Goal: Communication & Community: Answer question/provide support

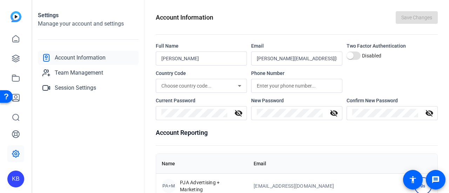
scroll to position [105, 0]
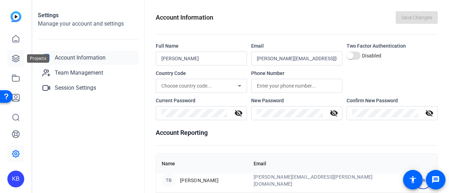
click at [18, 62] on icon at bounding box center [16, 58] width 8 height 8
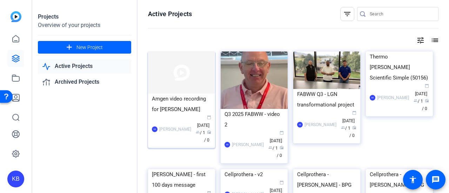
click at [157, 82] on img at bounding box center [181, 73] width 67 height 42
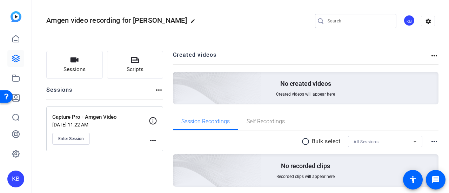
click at [150, 140] on mat-icon "more_horiz" at bounding box center [153, 141] width 8 height 8
click at [153, 148] on button "Edit Session" at bounding box center [170, 150] width 43 height 9
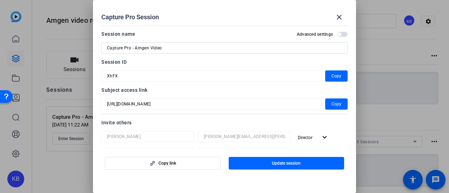
click at [339, 32] on span "button" at bounding box center [342, 34] width 11 height 5
click at [334, 37] on mat-slide-toggle "Advanced settings" at bounding box center [322, 34] width 51 height 8
click at [344, 14] on span at bounding box center [339, 17] width 17 height 17
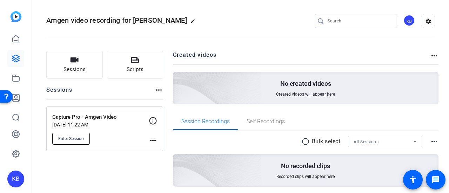
click at [82, 137] on span "Enter Session" at bounding box center [71, 139] width 26 height 6
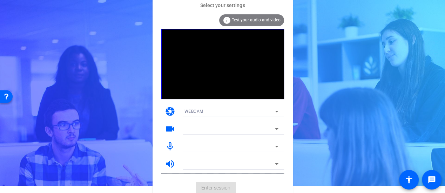
scroll to position [11, 0]
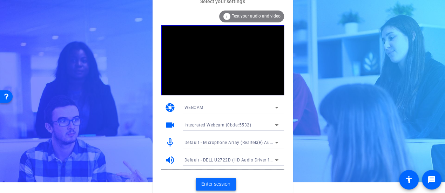
click at [213, 187] on span "Enter session" at bounding box center [215, 184] width 29 height 7
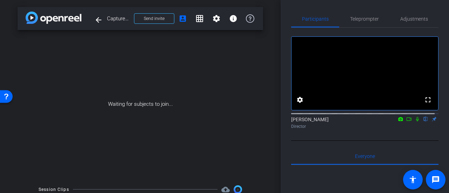
click at [407, 121] on icon at bounding box center [409, 120] width 5 height 4
click at [406, 125] on div "[PERSON_NAME] Director" at bounding box center [364, 123] width 147 height 14
click at [416, 121] on icon at bounding box center [418, 119] width 4 height 4
click at [415, 122] on icon at bounding box center [418, 119] width 6 height 5
click at [416, 122] on icon at bounding box center [418, 119] width 4 height 5
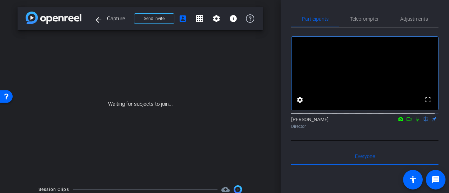
click at [406, 122] on icon at bounding box center [409, 119] width 6 height 5
click at [423, 122] on icon at bounding box center [426, 119] width 6 height 5
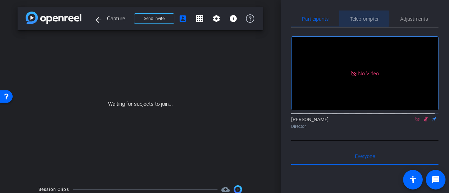
click at [359, 19] on span "Teleprompter" at bounding box center [364, 18] width 29 height 5
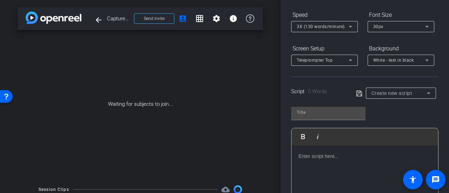
scroll to position [105, 0]
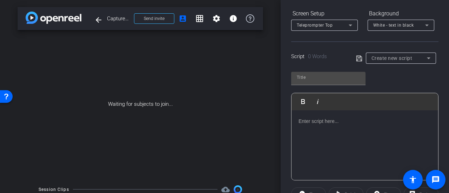
click at [370, 123] on p at bounding box center [365, 122] width 133 height 8
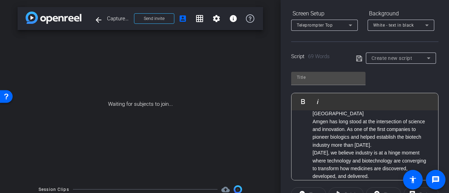
scroll to position [133, 0]
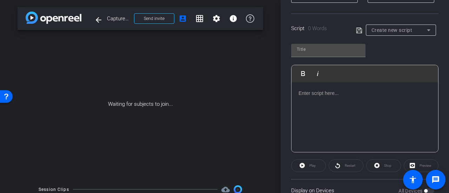
click at [347, 105] on div at bounding box center [365, 117] width 147 height 70
click at [408, 106] on div at bounding box center [365, 117] width 147 height 70
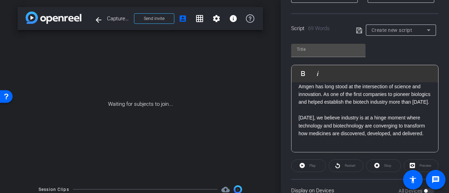
scroll to position [47, 0]
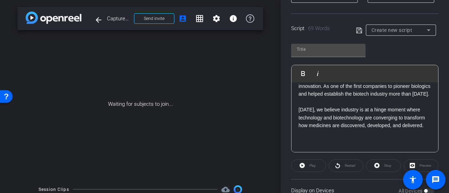
click at [373, 130] on p "Today, we believe industry is at a hinge moment where technology and biotechnol…" at bounding box center [365, 118] width 133 height 24
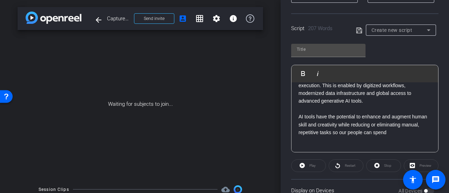
scroll to position [177, 0]
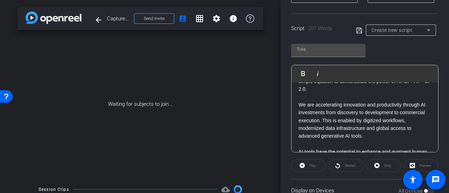
click at [334, 101] on p at bounding box center [365, 97] width 133 height 8
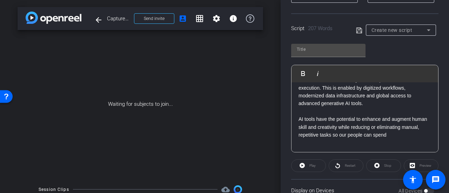
scroll to position [234, 0]
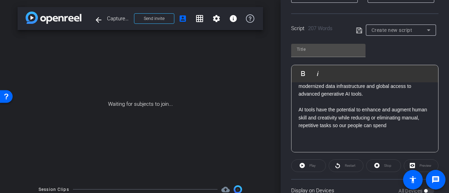
click at [331, 98] on p at bounding box center [365, 102] width 133 height 8
click at [406, 132] on p at bounding box center [365, 134] width 133 height 8
click at [419, 128] on p "AI tools have the potential to enhance and augment human skill and creativity w…" at bounding box center [365, 118] width 133 height 24
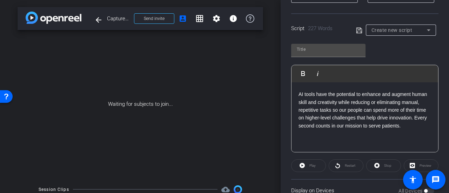
scroll to position [258, 0]
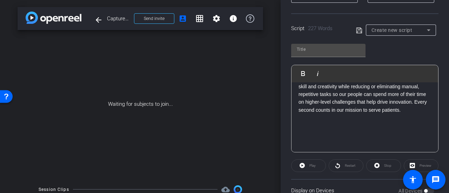
click at [319, 130] on p at bounding box center [365, 126] width 133 height 8
click at [391, 114] on p "AI tools have the potential to enhance and augment human skill and creativity w…" at bounding box center [365, 94] width 133 height 39
click at [358, 130] on p at bounding box center [365, 126] width 133 height 8
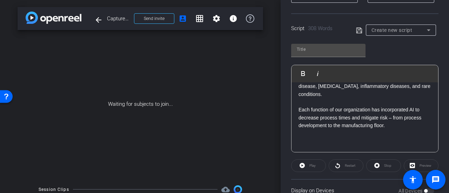
scroll to position [376, 0]
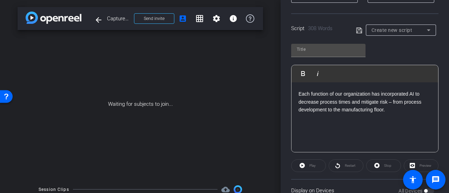
click at [365, 122] on p at bounding box center [365, 118] width 133 height 8
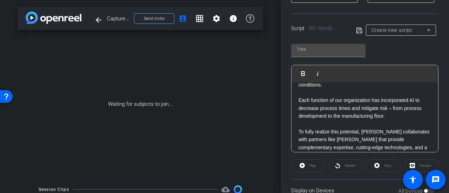
scroll to position [455, 0]
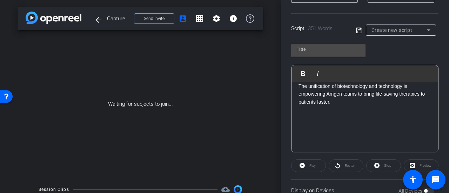
click at [417, 122] on p at bounding box center [365, 118] width 133 height 8
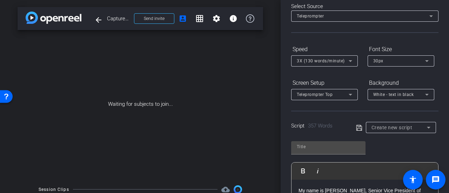
scroll to position [46, 0]
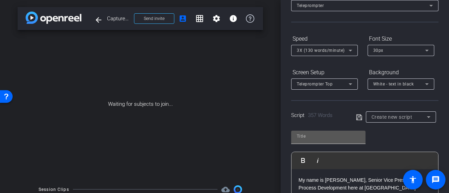
click at [321, 138] on input "text" at bounding box center [328, 136] width 63 height 8
type input "Thermo Fisher Belonging Week"
click at [379, 144] on div "Thermo Fisher Belonging Week Play Play from this location Play Selected Play an…" at bounding box center [364, 183] width 147 height 114
click at [356, 117] on icon at bounding box center [359, 117] width 6 height 8
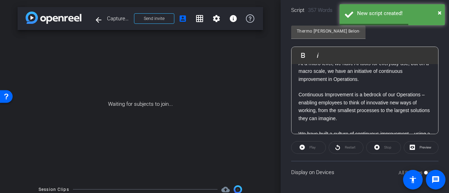
scroll to position [105, 0]
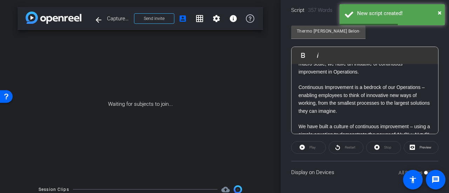
click at [320, 146] on div "Play" at bounding box center [308, 147] width 35 height 13
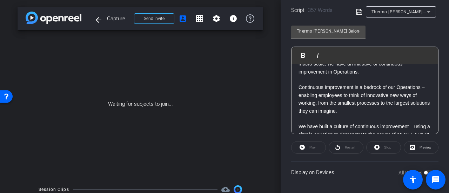
click at [301, 149] on div "Play" at bounding box center [308, 147] width 35 height 13
click at [302, 146] on div "Play" at bounding box center [308, 147] width 35 height 13
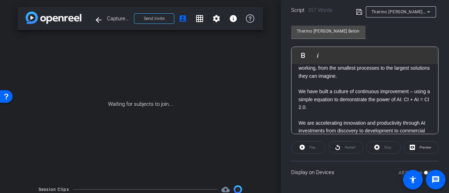
scroll to position [41, 0]
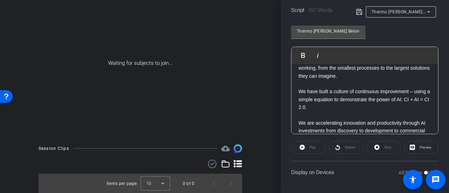
click at [311, 147] on div "Play" at bounding box center [308, 147] width 35 height 13
click at [302, 147] on div "Play" at bounding box center [308, 147] width 35 height 13
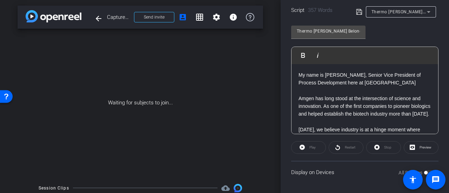
scroll to position [0, 0]
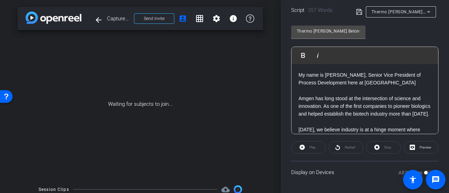
click at [334, 101] on p "Amgen has long stood at the intersection of science and innovation. As one of t…" at bounding box center [365, 107] width 133 height 24
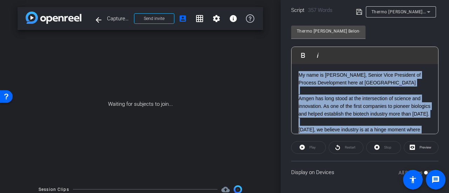
copy div "My name is Jerry Murry, Senior Vice President of Process Development here at Am…"
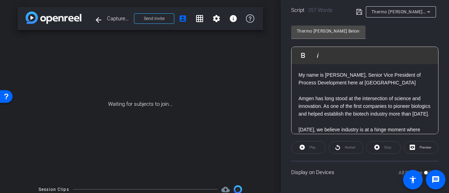
click at [293, 155] on openreel-capture-teleprompter "Speed 3X (130 words/minute) Font Size 30px Screen Setup Teleprompter Top Backgr…" at bounding box center [364, 56] width 147 height 256
click at [347, 149] on div "Restart" at bounding box center [346, 147] width 35 height 13
click at [314, 147] on div "Play" at bounding box center [308, 147] width 35 height 13
click at [424, 147] on span "Preview" at bounding box center [426, 148] width 12 height 4
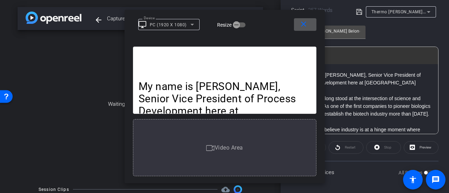
click at [240, 148] on span "Video Area" at bounding box center [229, 148] width 28 height 7
click at [244, 91] on p "My name is Jerry Murry, Senior Vice President of Process Development here at Am…" at bounding box center [225, 104] width 172 height 49
click at [230, 25] on span "button" at bounding box center [237, 25] width 14 height 14
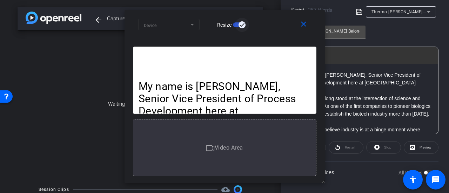
click at [237, 25] on span "button" at bounding box center [242, 25] width 14 height 14
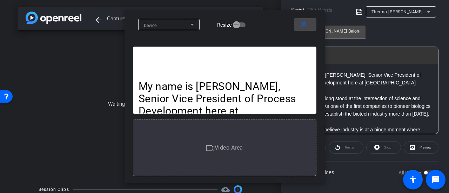
click at [302, 26] on mat-icon "close" at bounding box center [303, 24] width 9 height 9
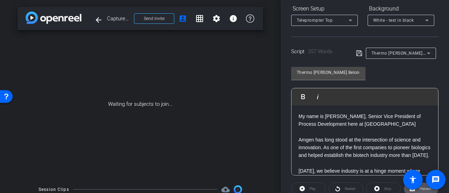
scroll to position [46, 0]
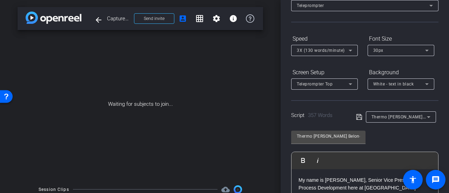
click at [392, 47] on div "30px" at bounding box center [399, 50] width 52 height 9
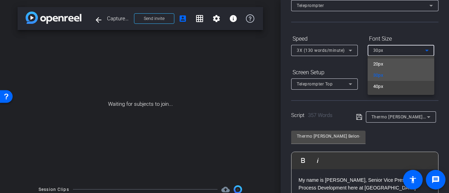
click at [384, 64] on mat-option "20px" at bounding box center [401, 64] width 67 height 11
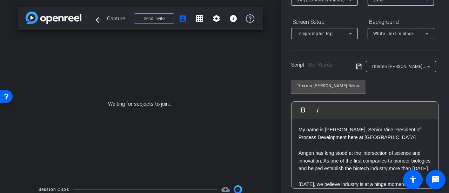
scroll to position [152, 0]
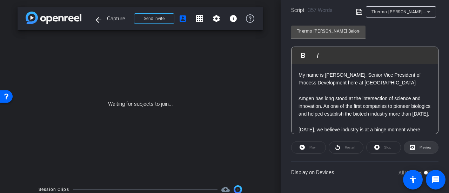
click at [411, 146] on icon at bounding box center [412, 147] width 5 height 5
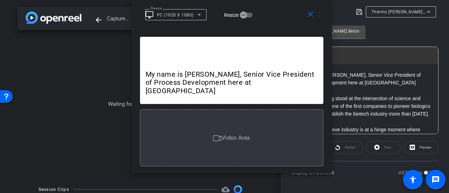
drag, startPoint x: 267, startPoint y: 19, endPoint x: 273, endPoint y: -17, distance: 37.0
click at [273, 0] on html "Accessibility Screen-Reader Guide, Feedback, and Issue Reporting | New window m…" at bounding box center [224, 96] width 449 height 193
click at [310, 14] on mat-icon "close" at bounding box center [310, 14] width 9 height 9
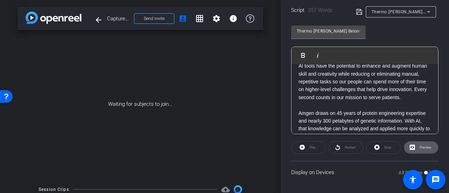
scroll to position [246, 0]
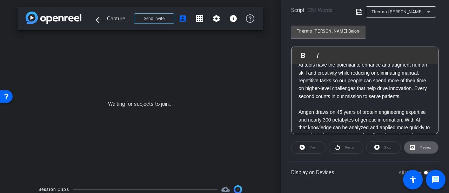
click at [356, 8] on icon at bounding box center [359, 12] width 6 height 8
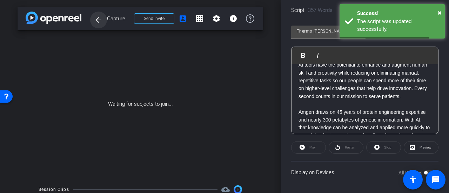
click at [100, 19] on mat-icon "arrow_back" at bounding box center [98, 20] width 8 height 8
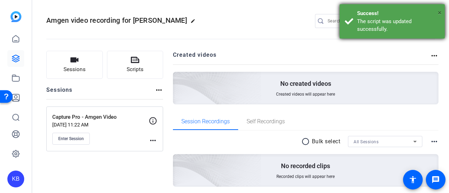
click at [439, 12] on span "×" at bounding box center [440, 12] width 4 height 8
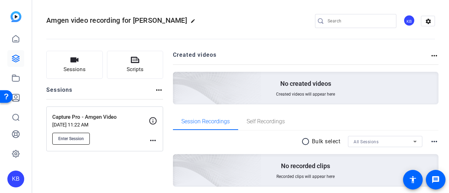
click at [81, 138] on span "Enter Session" at bounding box center [71, 139] width 26 height 6
click at [155, 142] on mat-icon "more_horiz" at bounding box center [153, 141] width 8 height 8
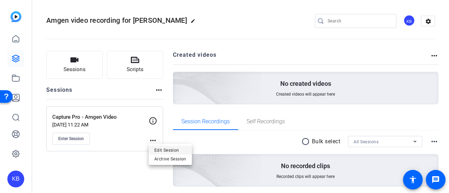
click at [157, 148] on span "Edit Session" at bounding box center [170, 150] width 32 height 8
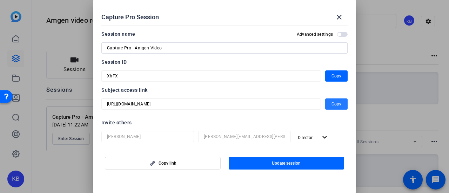
click at [327, 102] on span "button" at bounding box center [336, 104] width 22 height 17
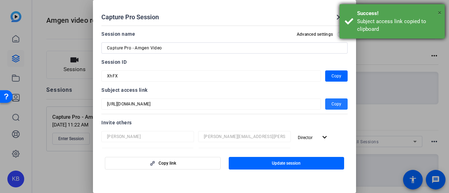
click at [439, 13] on span "×" at bounding box center [440, 12] width 4 height 8
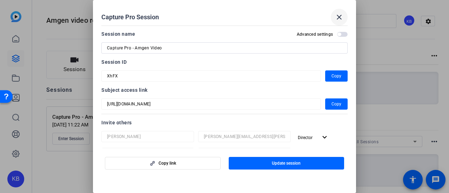
click at [337, 19] on mat-icon "close" at bounding box center [339, 17] width 8 height 8
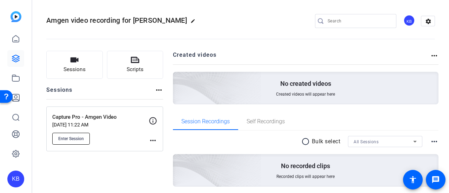
click at [79, 138] on span "Enter Session" at bounding box center [71, 139] width 26 height 6
click at [86, 140] on button "Enter Session" at bounding box center [71, 139] width 38 height 12
click at [144, 141] on div "Enter Session" at bounding box center [100, 139] width 97 height 12
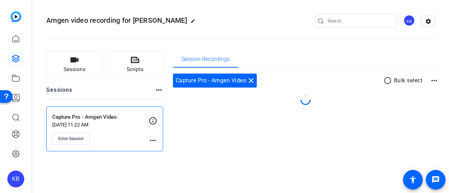
click at [151, 139] on mat-icon "more_horiz" at bounding box center [153, 141] width 8 height 8
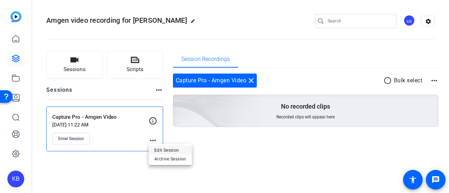
click at [161, 148] on span "Edit Session" at bounding box center [170, 150] width 32 height 8
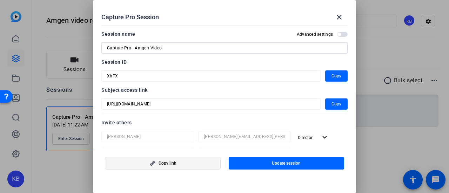
click at [174, 160] on span "button" at bounding box center [162, 163] width 115 height 17
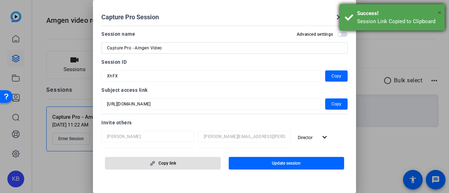
click at [439, 13] on span "×" at bounding box center [440, 12] width 4 height 8
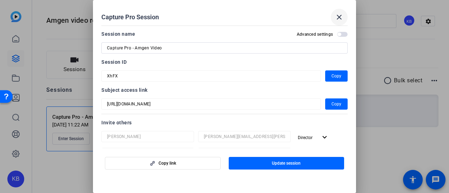
click at [340, 15] on mat-icon "close" at bounding box center [339, 17] width 8 height 8
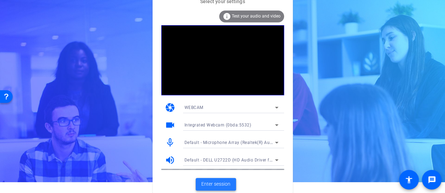
click at [216, 184] on span "Enter session" at bounding box center [215, 184] width 29 height 7
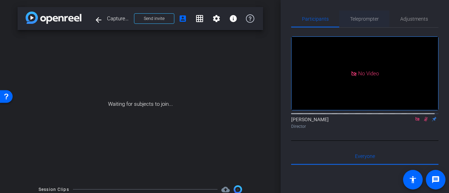
click at [366, 21] on span "Teleprompter" at bounding box center [364, 18] width 29 height 5
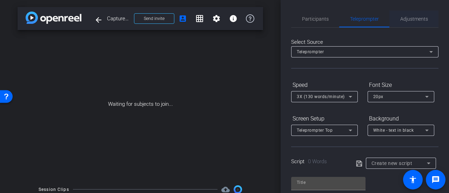
click at [406, 20] on span "Adjustments" at bounding box center [414, 18] width 28 height 5
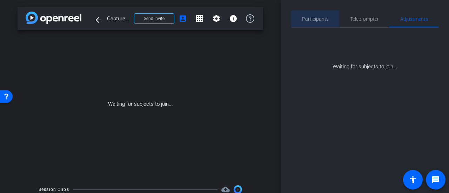
click at [317, 16] on span "Participants" at bounding box center [315, 18] width 27 height 5
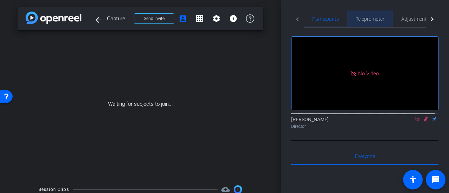
click at [360, 18] on span "Teleprompter" at bounding box center [370, 18] width 29 height 5
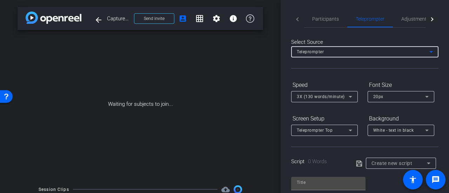
click at [358, 53] on div "Teleprompter" at bounding box center [363, 51] width 133 height 9
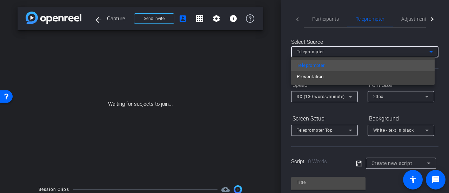
click at [358, 53] on div at bounding box center [224, 96] width 449 height 193
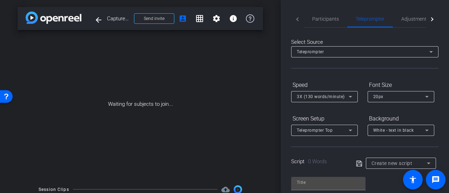
scroll to position [105, 0]
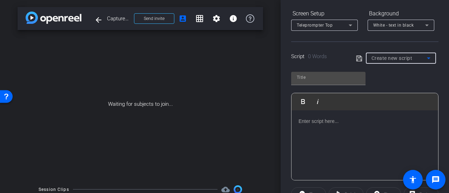
click at [383, 57] on span "Create new script" at bounding box center [392, 58] width 41 height 6
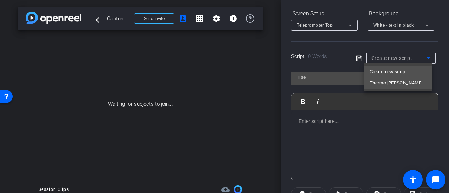
click at [0, 0] on span "Thermo [PERSON_NAME] Belonging Week" at bounding box center [0, 0] width 0 height 0
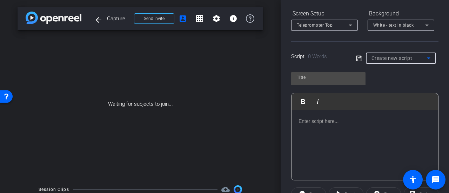
type input "Thermo [PERSON_NAME] Belonging Week"
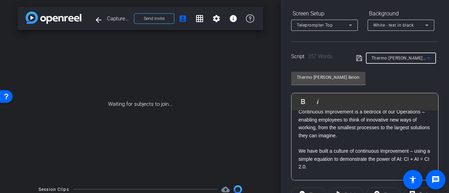
scroll to position [0, 0]
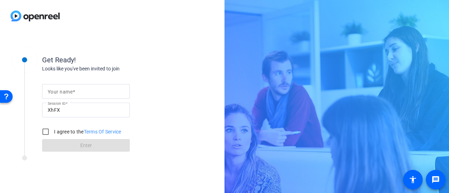
click at [61, 93] on mat-label "Your name" at bounding box center [60, 92] width 25 height 6
click at [61, 93] on input "Your name" at bounding box center [86, 91] width 77 height 8
type input "kathy"
click at [43, 130] on input "I agree to the Terms Of Service" at bounding box center [46, 132] width 14 height 14
checkbox input "true"
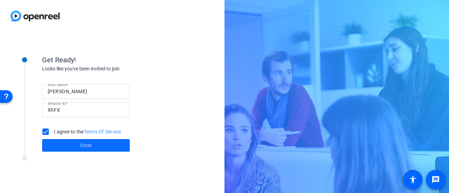
click at [56, 146] on span at bounding box center [86, 145] width 88 height 17
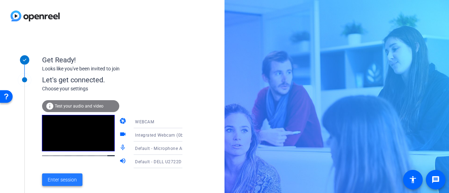
click at [69, 187] on span at bounding box center [62, 180] width 40 height 17
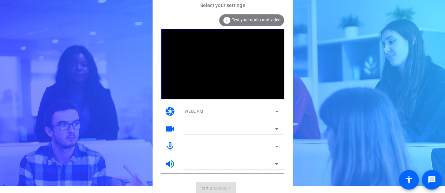
scroll to position [11, 0]
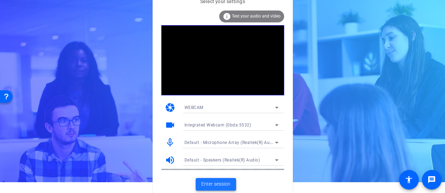
click at [213, 186] on span "Enter session" at bounding box center [215, 184] width 29 height 7
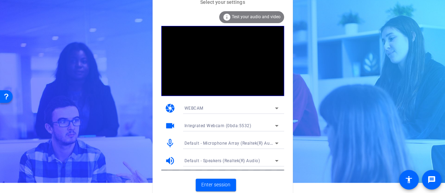
scroll to position [11, 0]
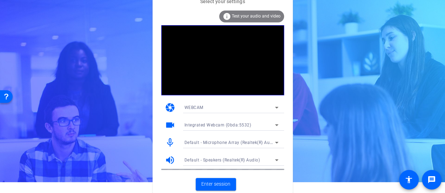
click at [266, 14] on span "Test your audio and video" at bounding box center [256, 16] width 49 height 5
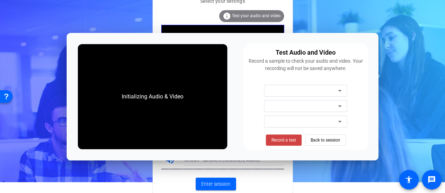
scroll to position [0, 0]
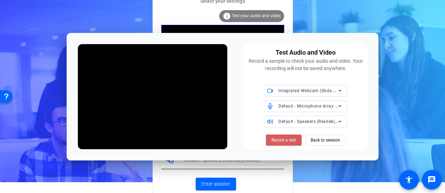
click at [293, 141] on span "Record a test" at bounding box center [284, 140] width 25 height 6
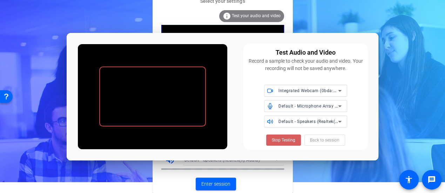
click at [272, 140] on span at bounding box center [283, 140] width 35 height 17
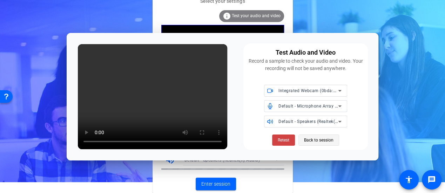
click at [114, 135] on span "Back to session" at bounding box center [68, 132] width 93 height 5
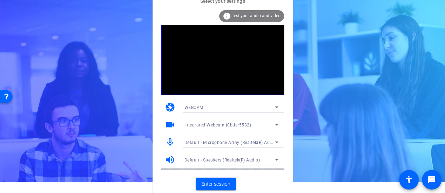
scroll to position [11, 0]
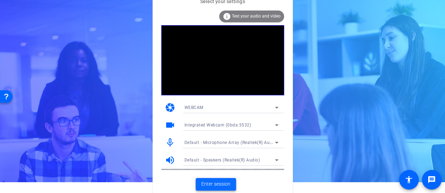
click at [224, 186] on span "Enter session" at bounding box center [215, 184] width 29 height 7
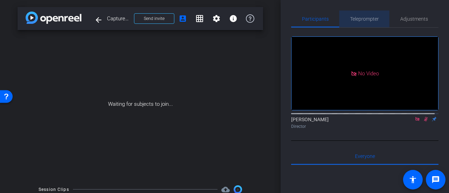
click at [373, 21] on span "Teleprompter" at bounding box center [364, 18] width 29 height 5
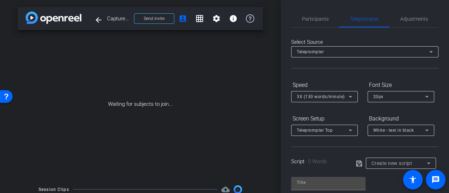
click at [372, 158] on div "Create new script" at bounding box center [401, 163] width 59 height 11
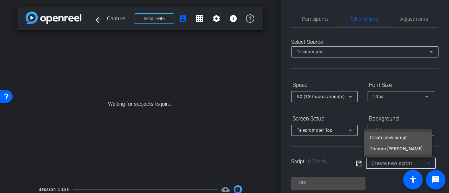
click at [371, 152] on span "Thermo Fisher Belonging Week" at bounding box center [398, 149] width 57 height 8
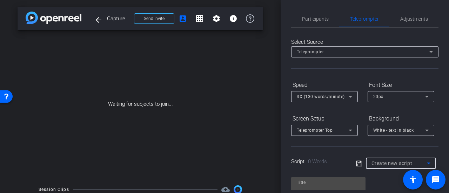
type input "Thermo Fisher Belonging Week"
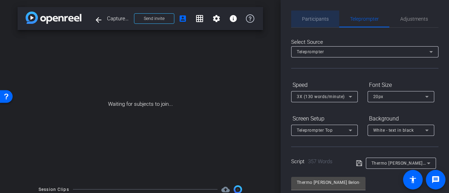
click at [322, 22] on span "Participants" at bounding box center [315, 19] width 27 height 17
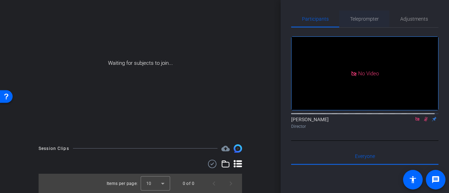
click at [367, 24] on span "Teleprompter" at bounding box center [364, 19] width 29 height 17
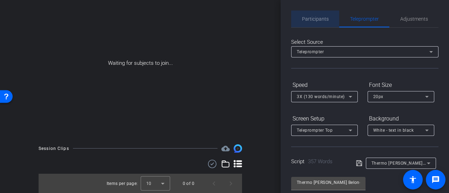
click at [326, 24] on span "Participants" at bounding box center [315, 19] width 27 height 17
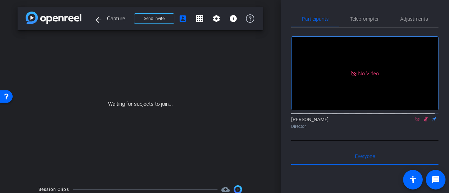
click at [416, 118] on icon at bounding box center [418, 119] width 6 height 5
click at [406, 122] on icon at bounding box center [409, 119] width 6 height 5
click at [415, 122] on icon at bounding box center [418, 119] width 6 height 5
click at [406, 122] on icon at bounding box center [409, 119] width 6 height 5
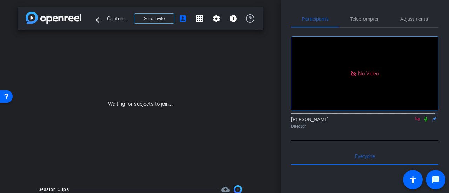
click at [425, 122] on icon at bounding box center [426, 119] width 3 height 5
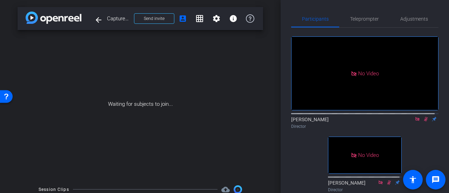
click at [415, 122] on icon at bounding box center [418, 119] width 6 height 5
click at [416, 122] on icon at bounding box center [418, 119] width 4 height 5
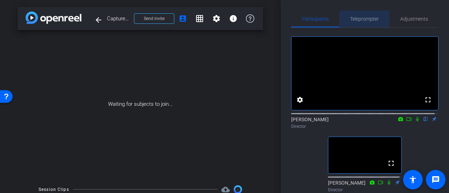
click at [363, 22] on span "Teleprompter" at bounding box center [364, 19] width 29 height 17
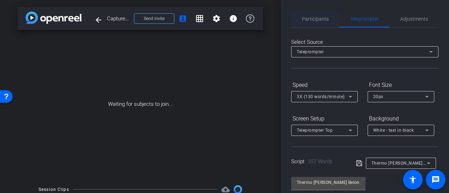
click at [312, 19] on span "Participants" at bounding box center [315, 18] width 27 height 5
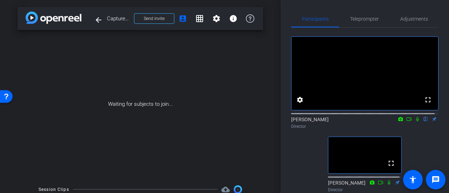
scroll to position [41, 0]
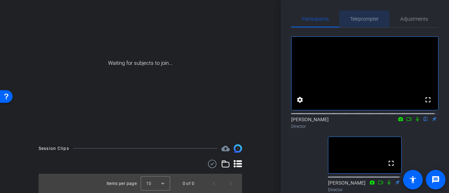
click at [359, 20] on span "Teleprompter" at bounding box center [364, 18] width 29 height 5
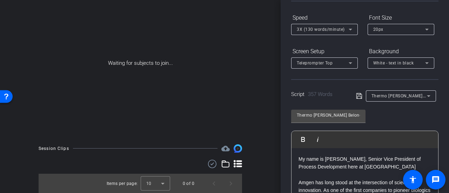
scroll to position [0, 0]
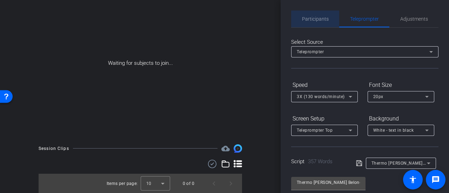
click at [325, 22] on span "Participants" at bounding box center [315, 19] width 27 height 17
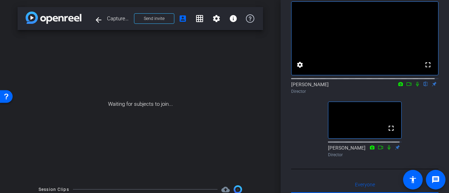
click at [406, 87] on icon at bounding box center [409, 84] width 6 height 5
click at [425, 87] on icon at bounding box center [426, 84] width 3 height 5
click at [415, 87] on icon at bounding box center [418, 84] width 6 height 5
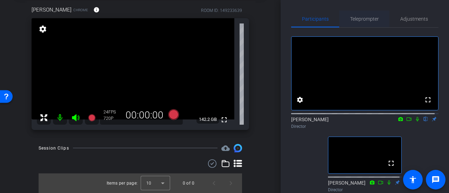
click at [350, 18] on span "Teleprompter" at bounding box center [364, 18] width 29 height 5
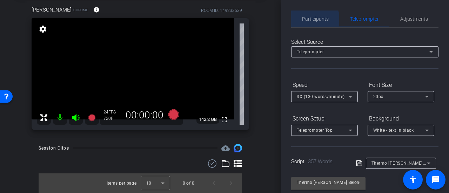
click at [315, 21] on span "Participants" at bounding box center [315, 18] width 27 height 5
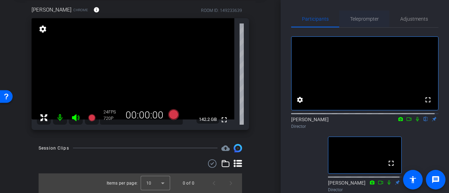
click at [366, 20] on span "Teleprompter" at bounding box center [364, 18] width 29 height 5
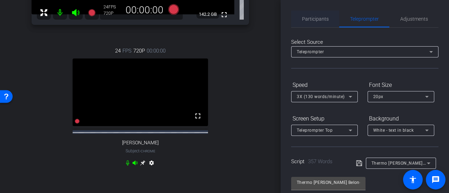
click at [312, 18] on span "Participants" at bounding box center [315, 18] width 27 height 5
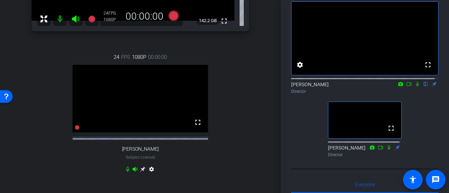
scroll to position [140, 0]
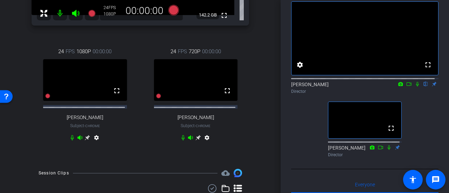
click at [415, 87] on icon at bounding box center [418, 84] width 6 height 5
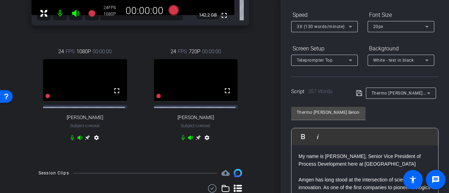
scroll to position [0, 0]
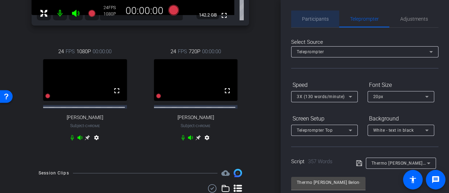
click at [325, 20] on span "Participants" at bounding box center [315, 18] width 27 height 5
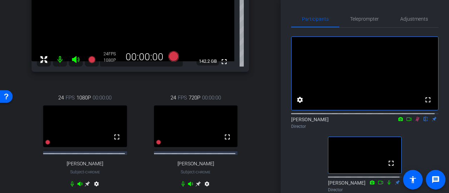
scroll to position [100, 0]
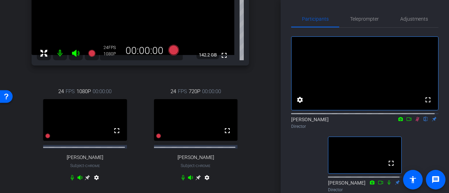
click at [415, 122] on icon at bounding box center [418, 119] width 6 height 5
click at [416, 122] on icon at bounding box center [417, 119] width 3 height 5
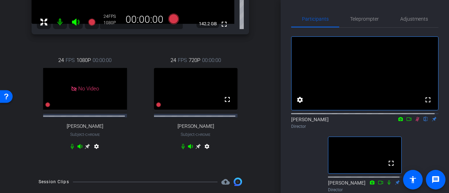
scroll to position [135, 0]
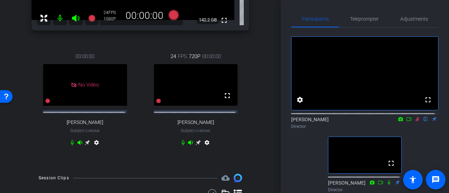
click at [94, 147] on mat-icon "settings" at bounding box center [96, 144] width 8 height 8
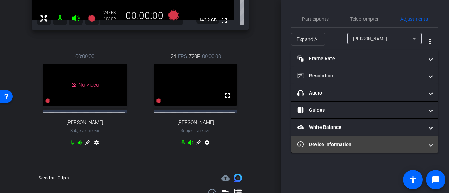
click at [331, 143] on mat-panel-title "Device Information" at bounding box center [361, 144] width 126 height 7
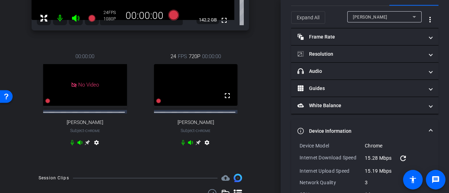
scroll to position [7, 0]
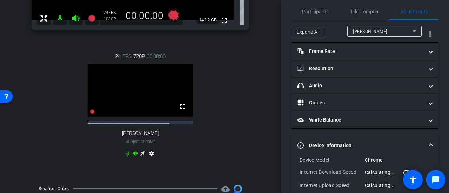
click at [331, 144] on mat-panel-title "Device Information" at bounding box center [361, 145] width 126 height 7
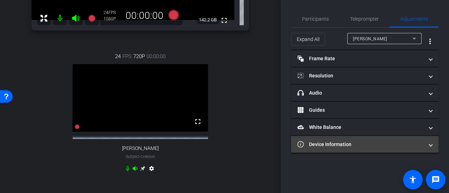
scroll to position [0, 0]
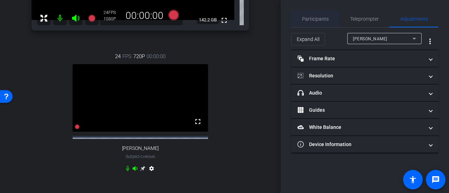
click at [319, 21] on span "Participants" at bounding box center [315, 18] width 27 height 5
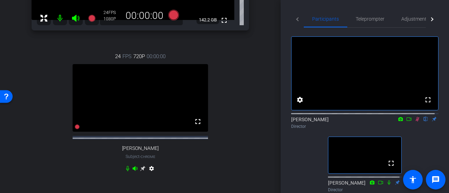
click at [416, 122] on icon at bounding box center [418, 119] width 4 height 5
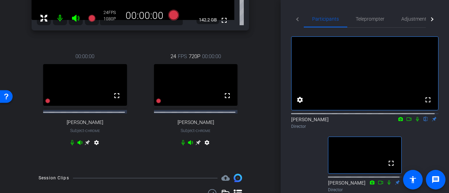
click at [416, 122] on icon at bounding box center [417, 119] width 3 height 5
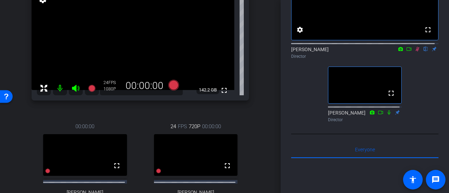
scroll to position [100, 0]
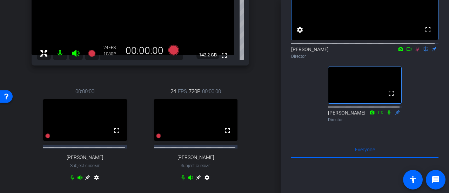
click at [415, 52] on icon at bounding box center [418, 49] width 6 height 5
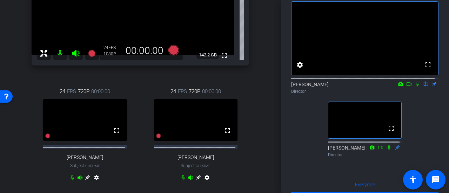
click at [415, 87] on icon at bounding box center [418, 84] width 6 height 5
click at [416, 87] on icon at bounding box center [418, 84] width 4 height 5
click at [415, 87] on icon at bounding box center [418, 84] width 6 height 5
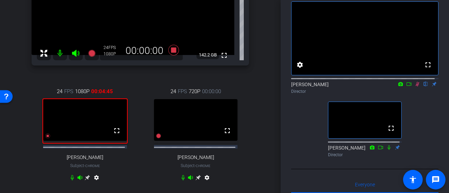
click at [416, 87] on icon at bounding box center [418, 84] width 4 height 5
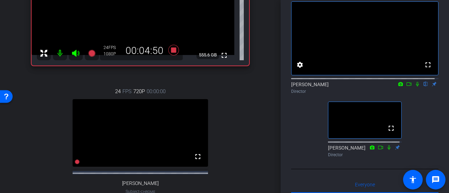
click at [416, 87] on icon at bounding box center [417, 84] width 3 height 5
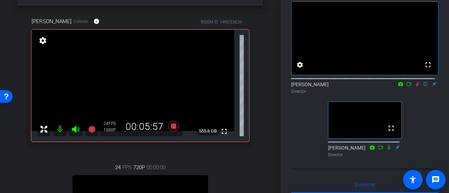
scroll to position [35, 0]
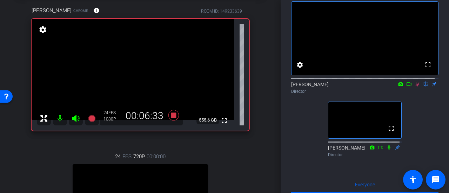
click at [415, 87] on icon at bounding box center [418, 84] width 6 height 5
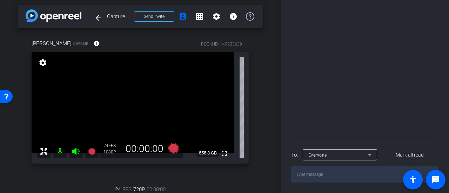
scroll to position [0, 0]
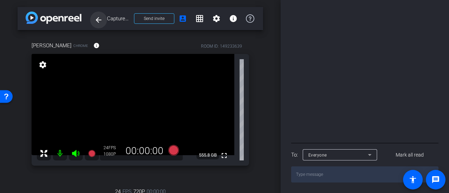
click at [98, 24] on mat-icon "arrow_back" at bounding box center [98, 20] width 8 height 8
